Goal: Information Seeking & Learning: Learn about a topic

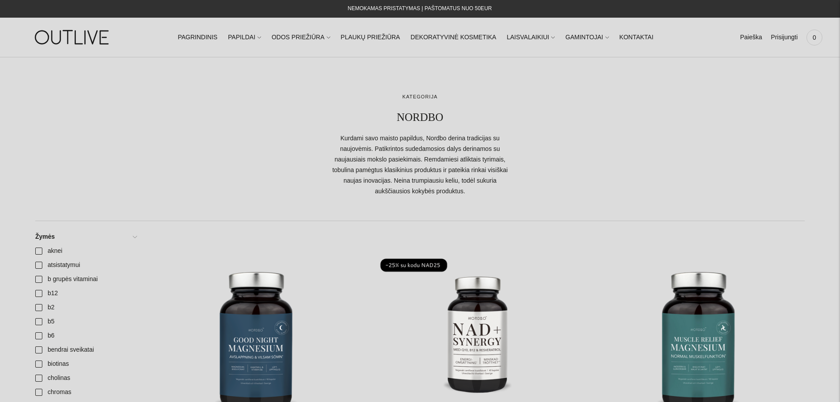
scroll to position [132, 0]
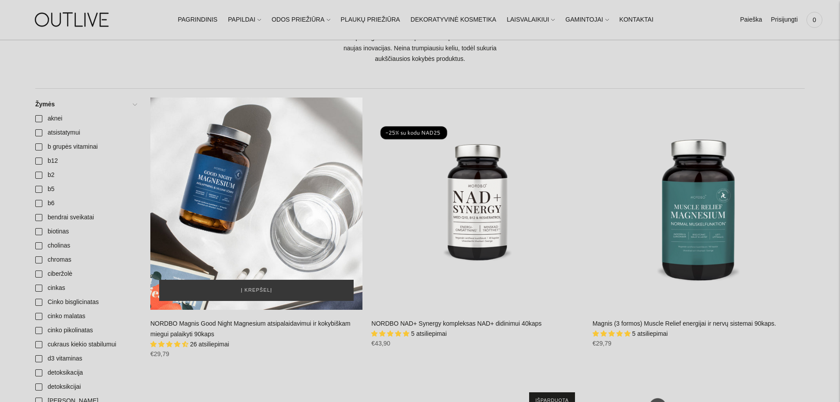
click at [280, 225] on div "NORDBO Magnis Good Night Magnesium atsipalaidavimui ir kokybiškam miegui palaik…" at bounding box center [256, 203] width 212 height 212
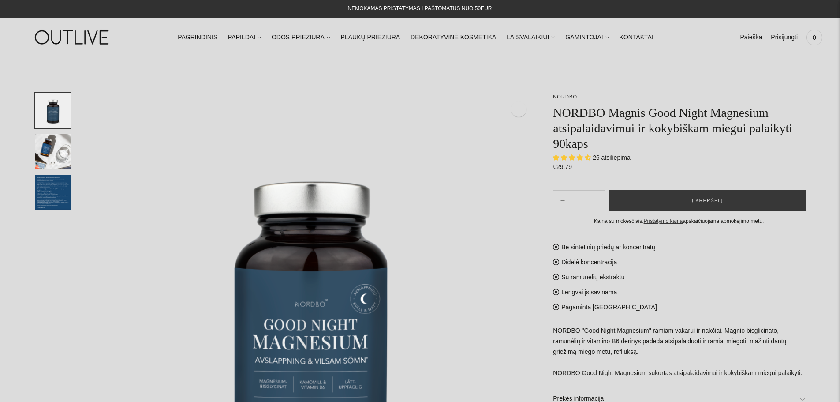
select select "**********"
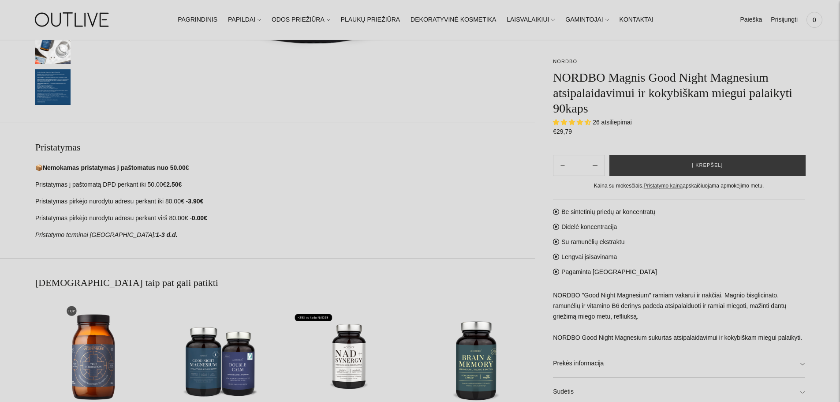
scroll to position [573, 0]
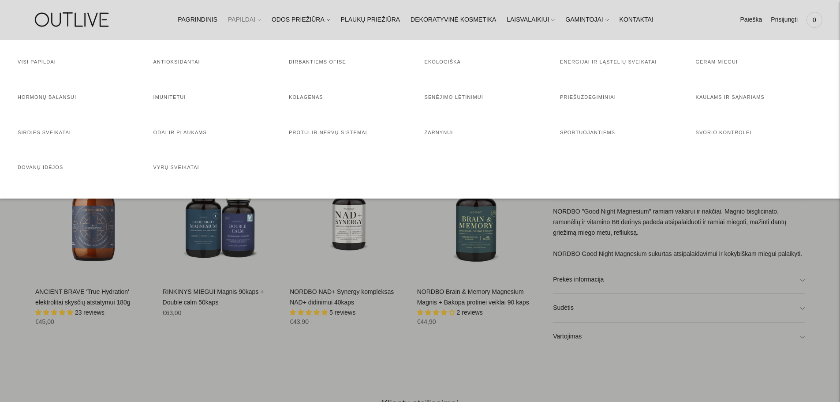
click at [261, 20] on link "PAPILDAI" at bounding box center [244, 19] width 33 height 19
click at [186, 134] on link "Odai ir plaukams" at bounding box center [180, 132] width 54 height 5
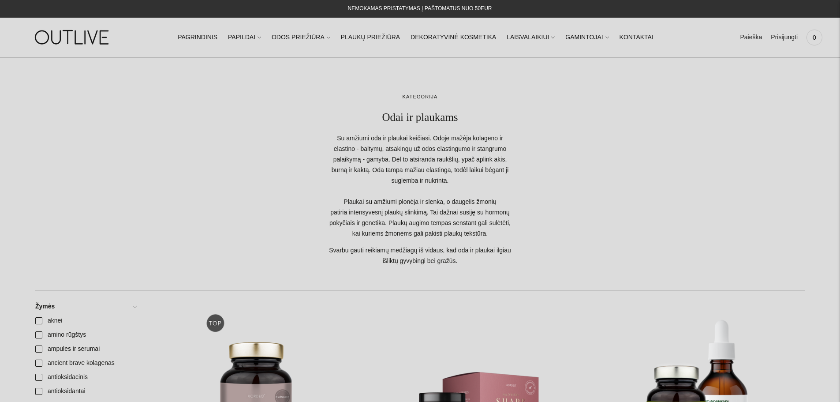
scroll to position [220, 0]
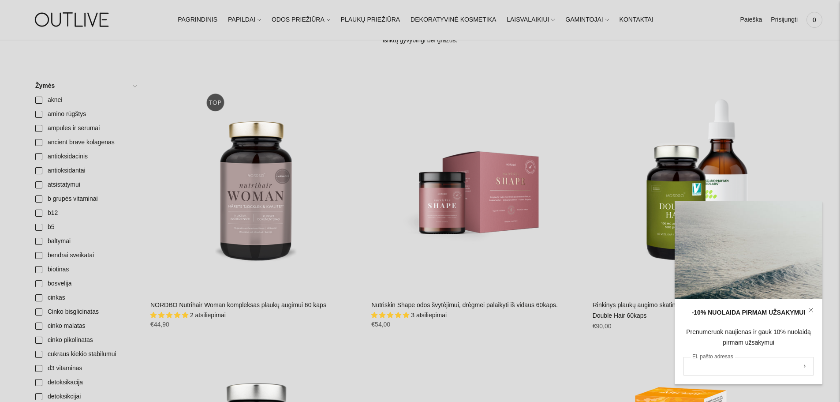
click at [753, 369] on input "El. pašto adresas" at bounding box center [748, 366] width 130 height 19
type input "**********"
click at [798, 358] on button "submit" at bounding box center [803, 366] width 10 height 17
drag, startPoint x: 807, startPoint y: 371, endPoint x: 808, endPoint y: 366, distance: 4.9
click at [808, 368] on button "submit" at bounding box center [803, 366] width 10 height 17
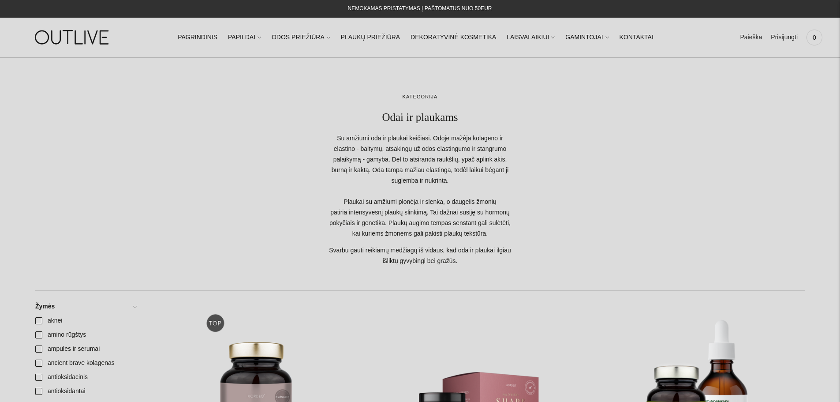
scroll to position [220, 0]
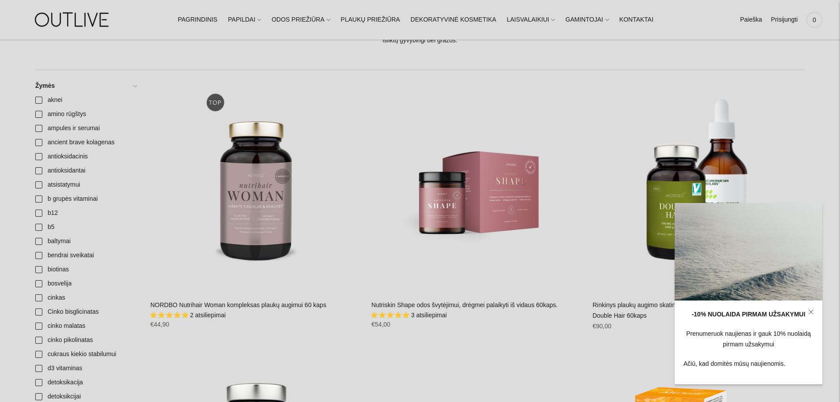
click at [808, 310] on icon at bounding box center [810, 311] width 5 height 5
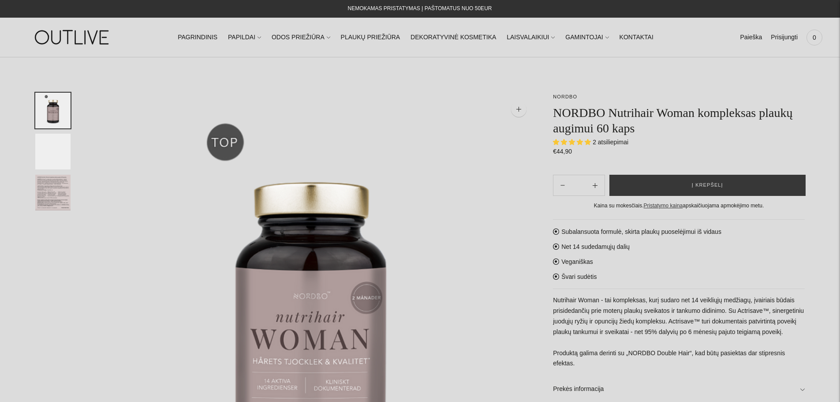
select select "**********"
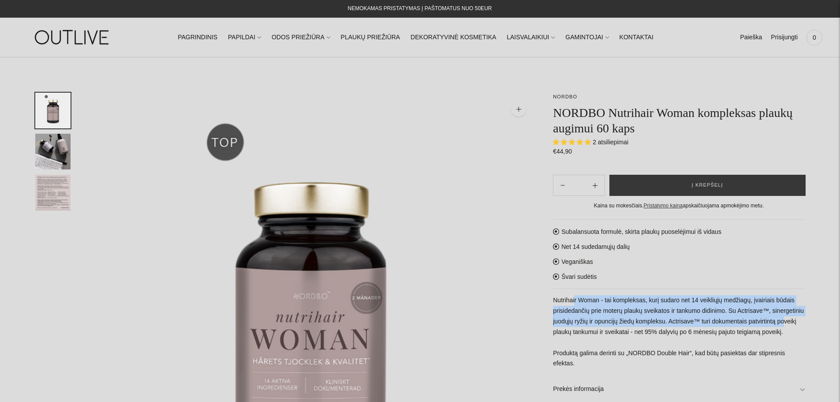
drag, startPoint x: 586, startPoint y: 305, endPoint x: 785, endPoint y: 318, distance: 199.7
click at [785, 318] on p "Nutrihair Woman - tai kompleksas, kurį sudaro net 14 veikliųjų medžiagų, įvairi…" at bounding box center [679, 332] width 252 height 74
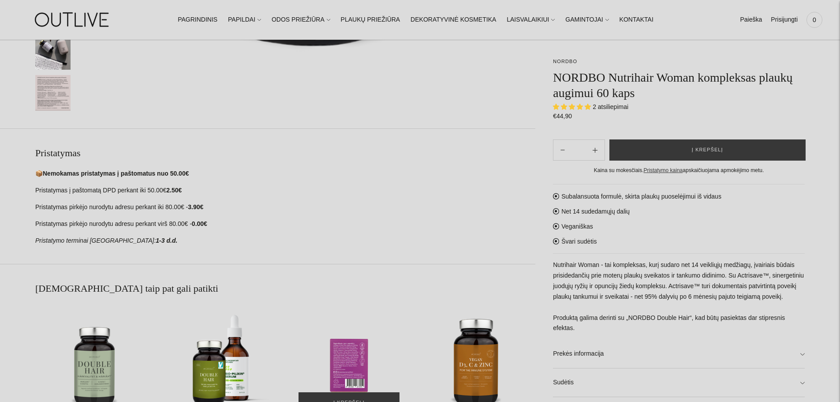
scroll to position [529, 0]
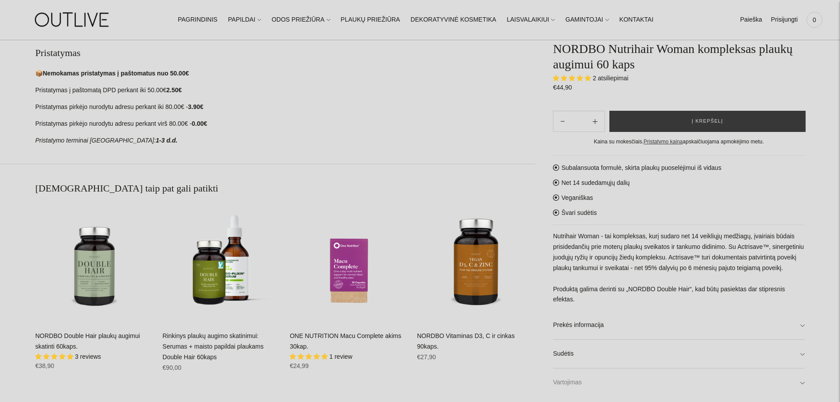
click at [585, 382] on link "Vartojimas" at bounding box center [679, 383] width 252 height 28
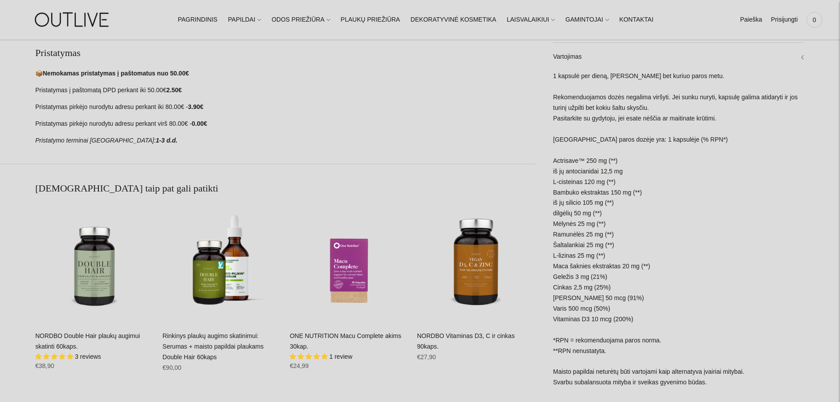
scroll to position [441, 0]
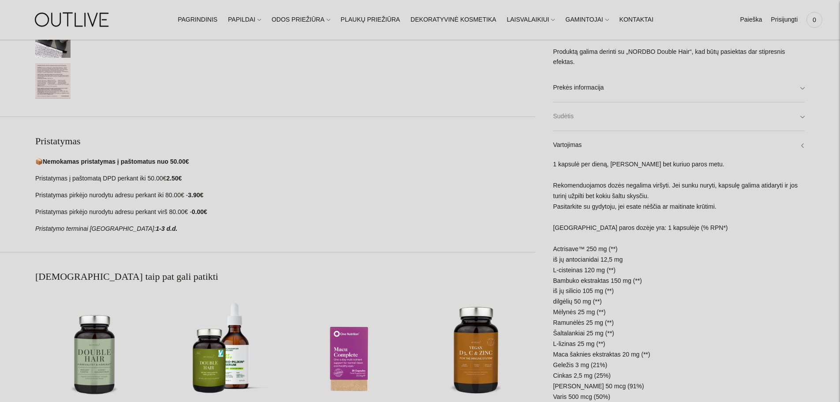
click at [593, 112] on link "Sudėtis" at bounding box center [679, 117] width 252 height 28
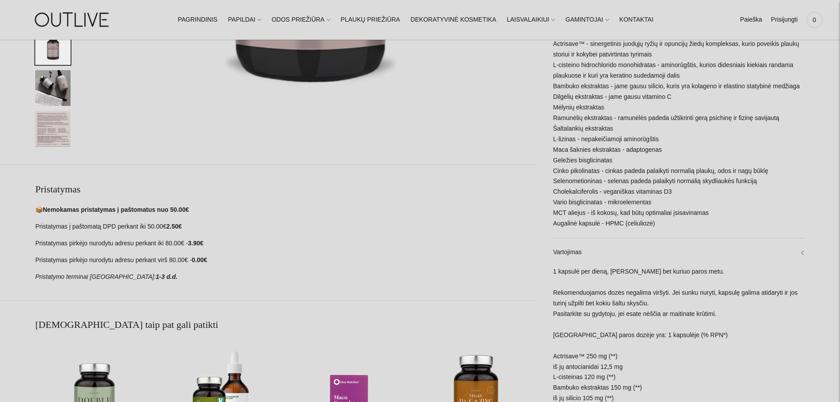
scroll to position [353, 0]
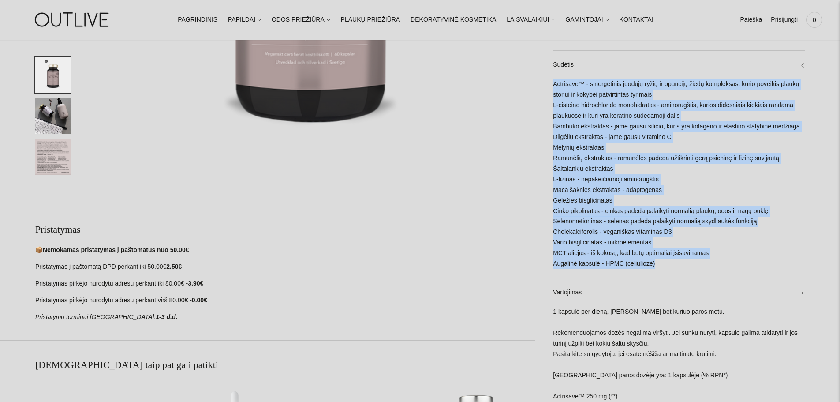
drag, startPoint x: 551, startPoint y: 85, endPoint x: 685, endPoint y: 127, distance: 140.0
click at [717, 262] on div "**********" at bounding box center [669, 185] width 269 height 891
copy div "Actrisave™ - sinergetinis juodųjų ryžių ir opuncijų žiedų kompleksas, kurio pov…"
click at [600, 242] on div "Actrisave™ - sinergetinis juodųjų ryžių ir opuncijų žiedų kompleksas, kurio pov…" at bounding box center [679, 178] width 252 height 199
click at [706, 230] on div "Actrisave™ - sinergetinis juodųjų ryžių ir opuncijų žiedų kompleksas, kurio pov…" at bounding box center [679, 178] width 252 height 199
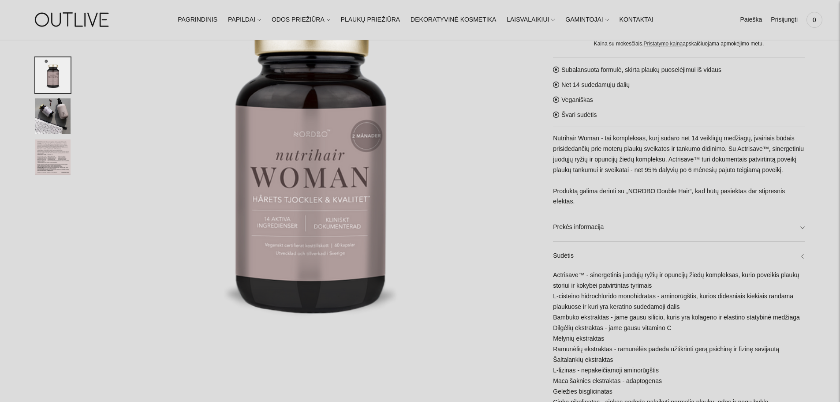
scroll to position [0, 0]
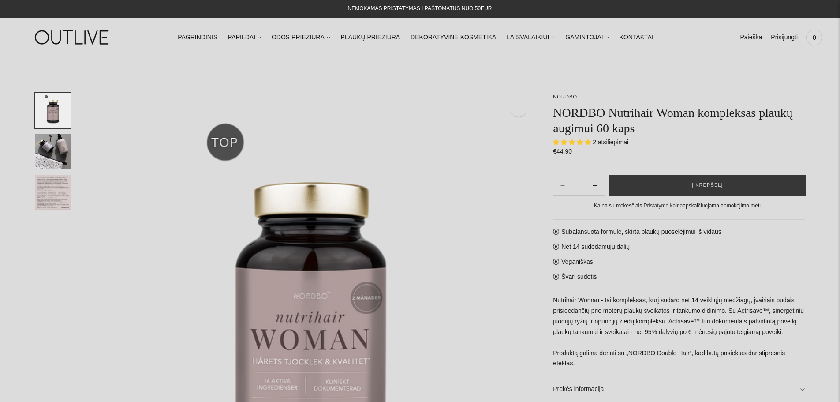
click at [42, 193] on img "Translation missing: en.general.accessibility.image_thumbail" at bounding box center [52, 193] width 35 height 36
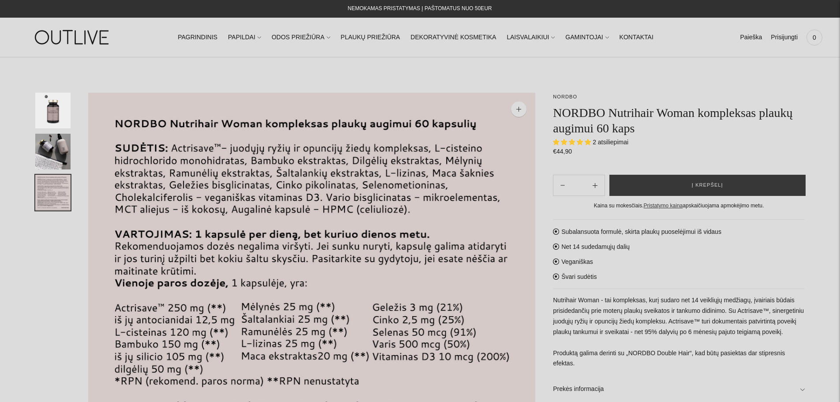
click at [56, 142] on img "Translation missing: en.general.accessibility.image_thumbail" at bounding box center [52, 152] width 35 height 36
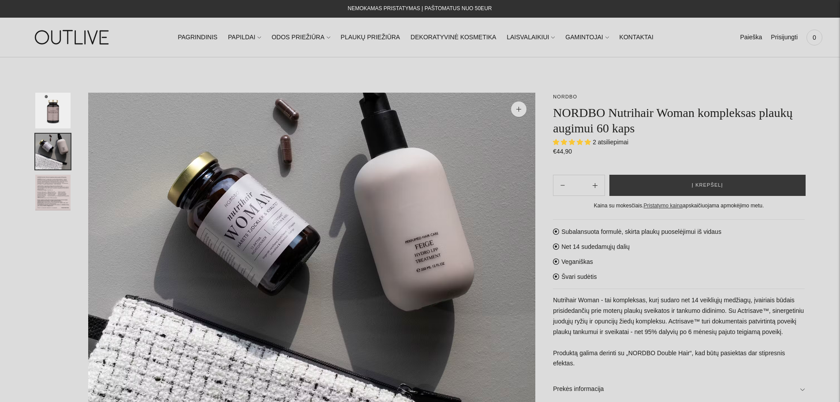
click at [56, 104] on img "Translation missing: en.general.accessibility.image_thumbail" at bounding box center [52, 111] width 35 height 36
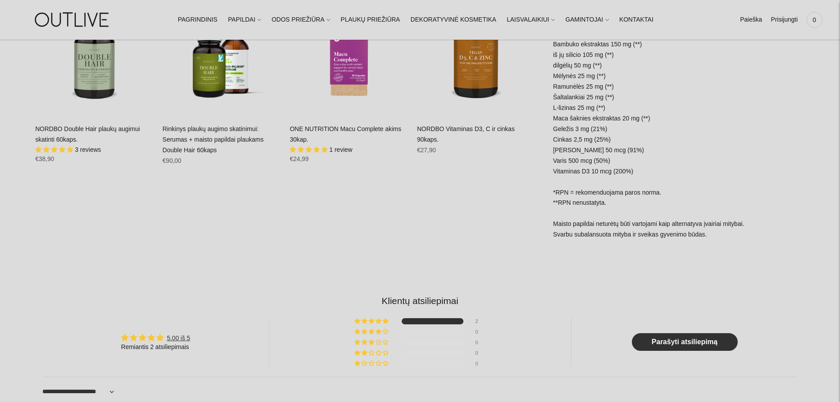
scroll to position [617, 0]
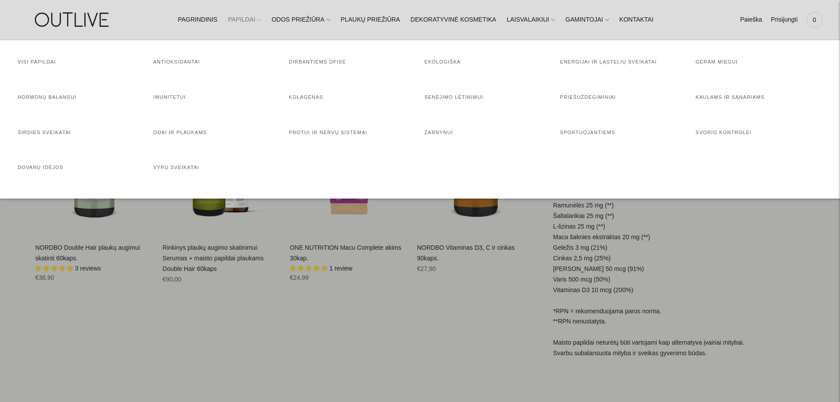
click at [261, 21] on icon at bounding box center [259, 20] width 4 height 4
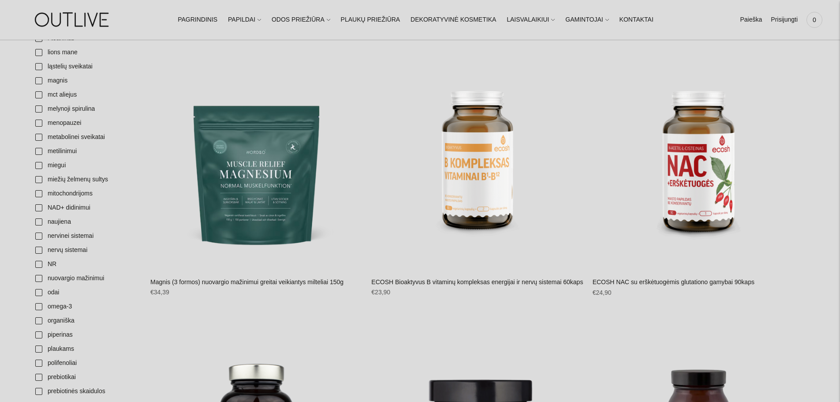
scroll to position [1278, 0]
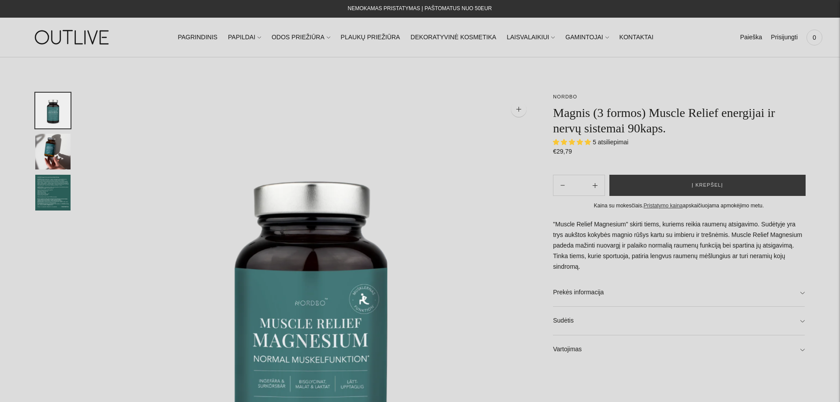
select select "**********"
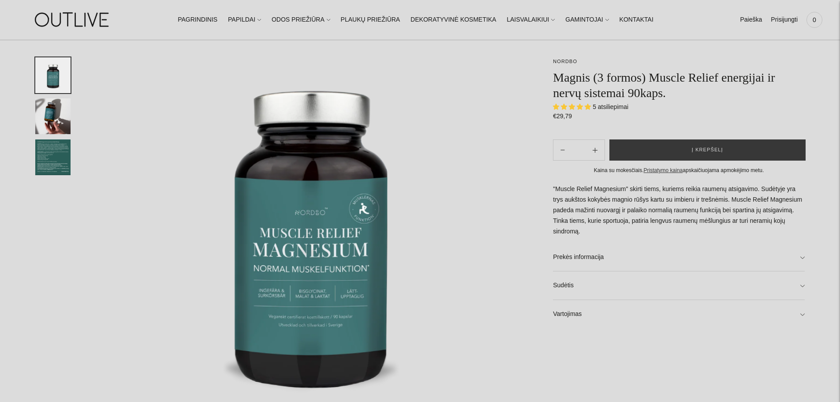
scroll to position [88, 0]
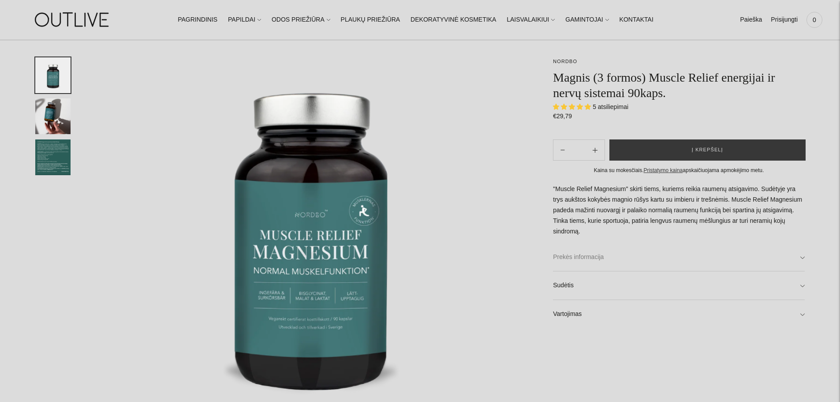
click at [601, 257] on link "Prekės informacija" at bounding box center [679, 257] width 252 height 28
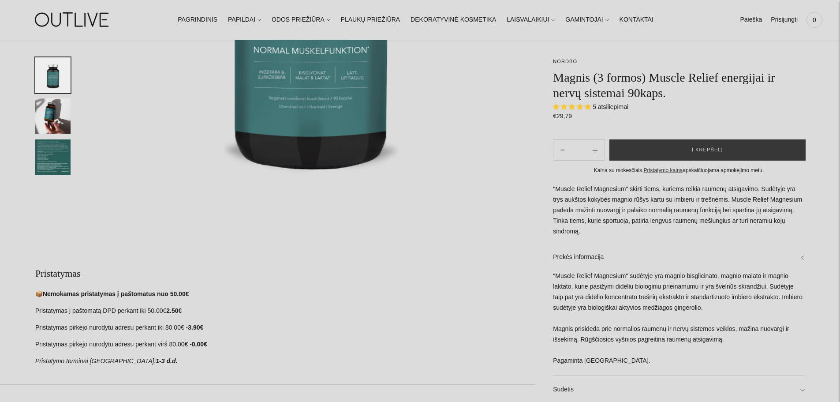
scroll to position [44, 0]
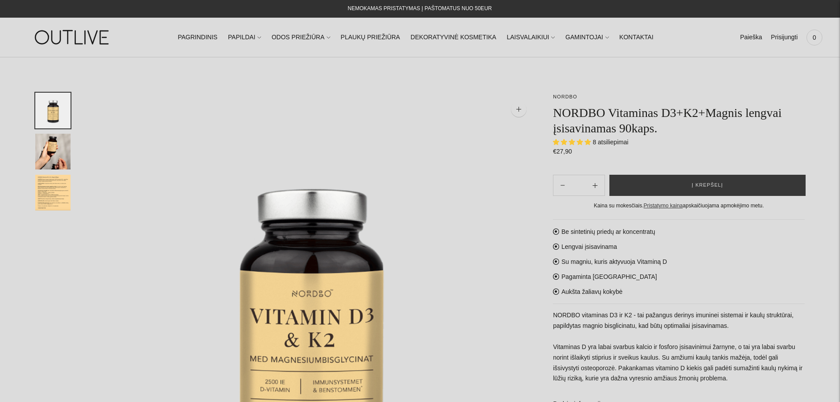
select select "**********"
